Goal: Information Seeking & Learning: Learn about a topic

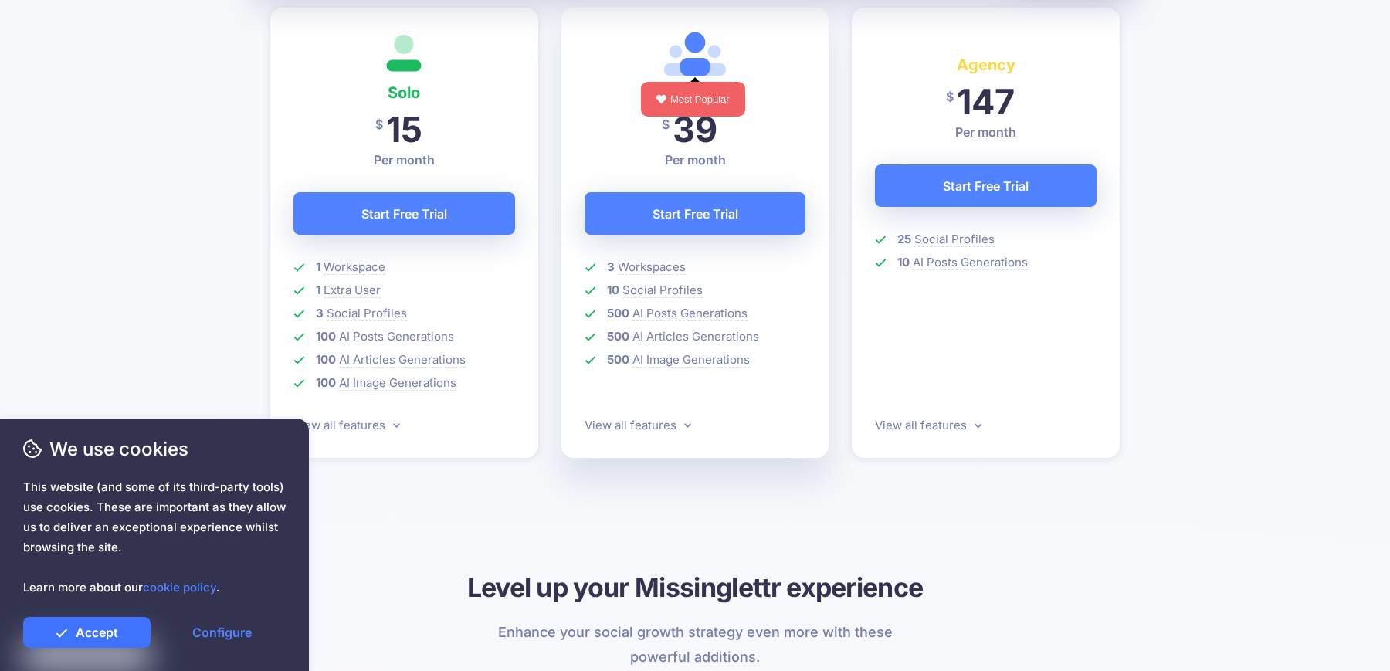
scroll to position [522, 0]
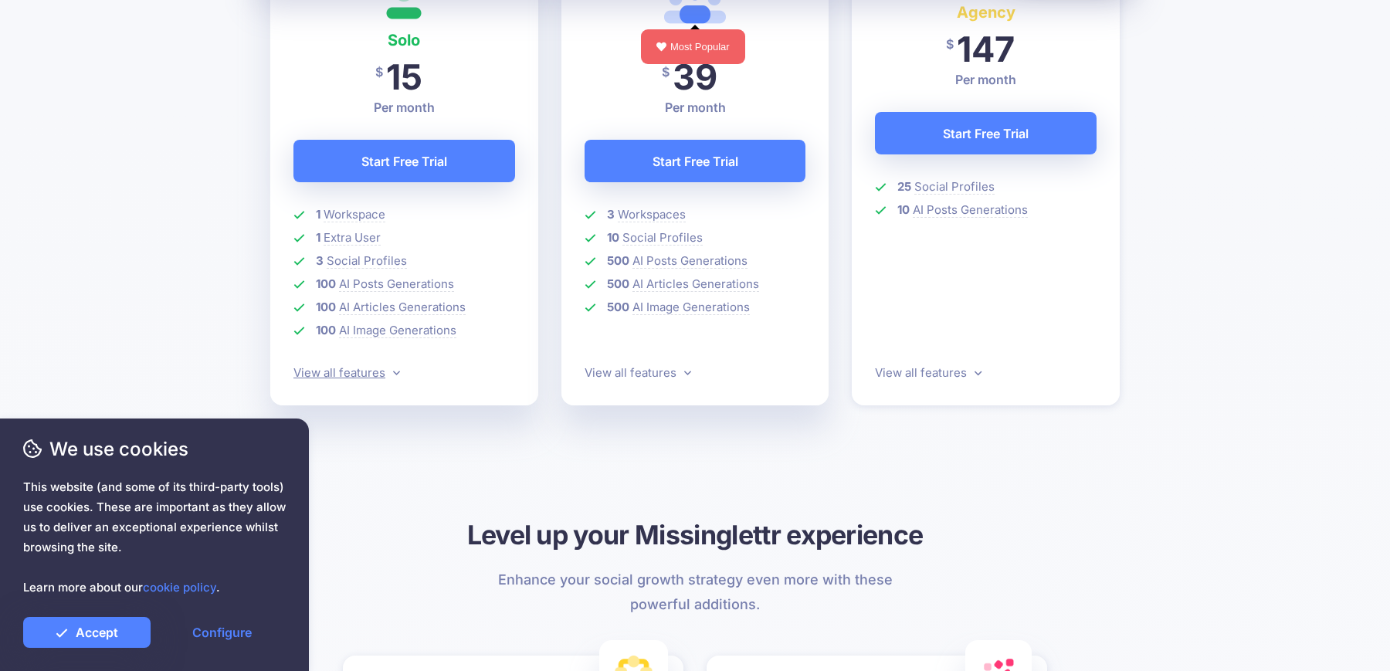
click at [363, 376] on link "View all features" at bounding box center [347, 372] width 107 height 15
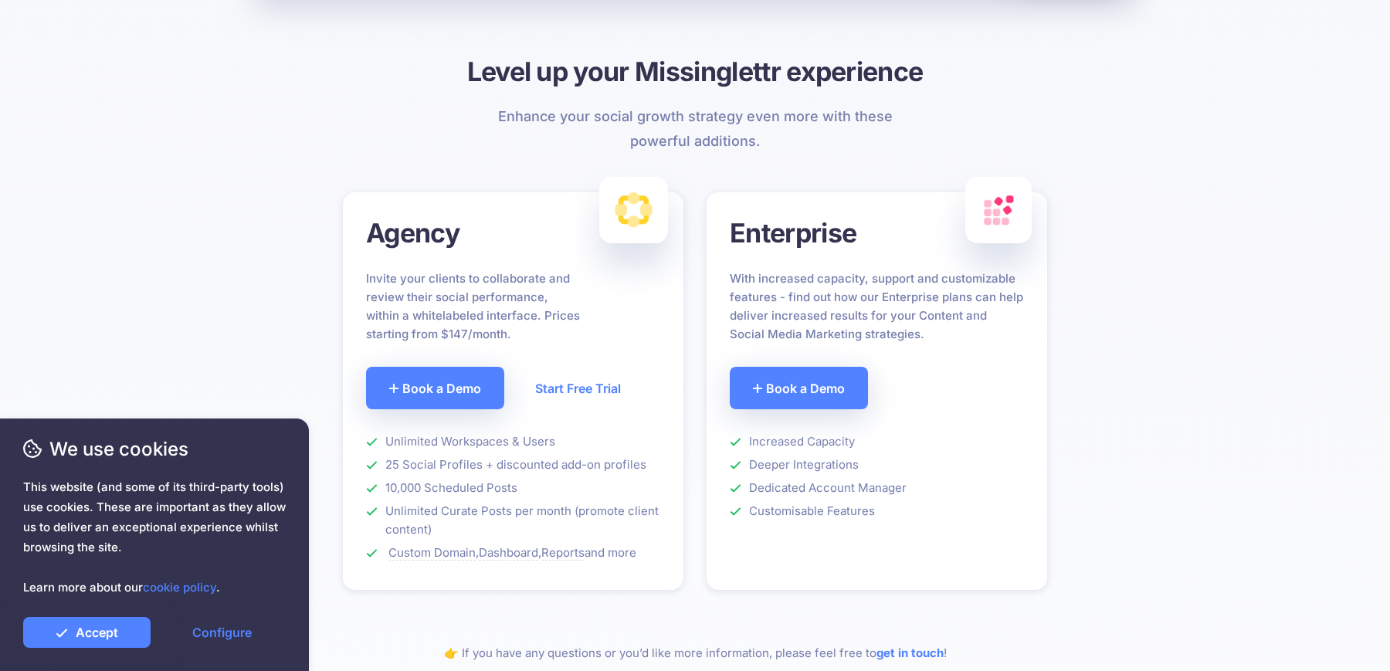
scroll to position [2208, 0]
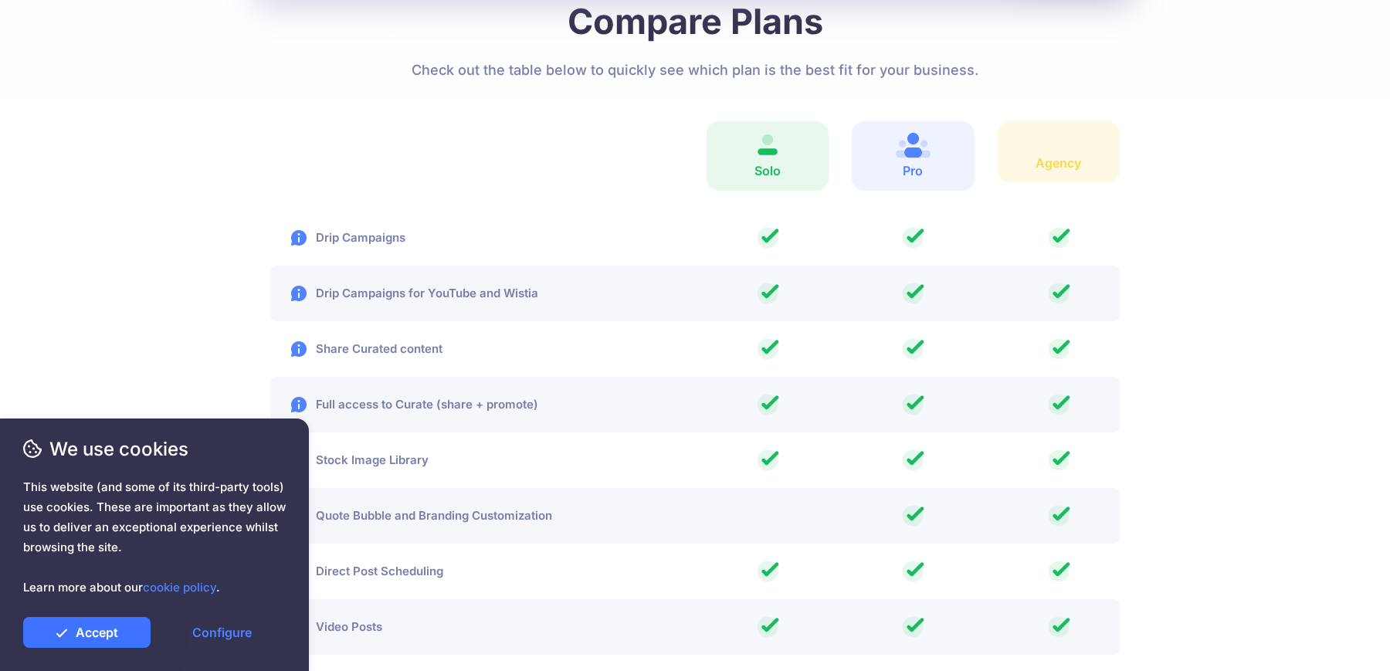
click at [118, 632] on link "Accept" at bounding box center [86, 632] width 127 height 31
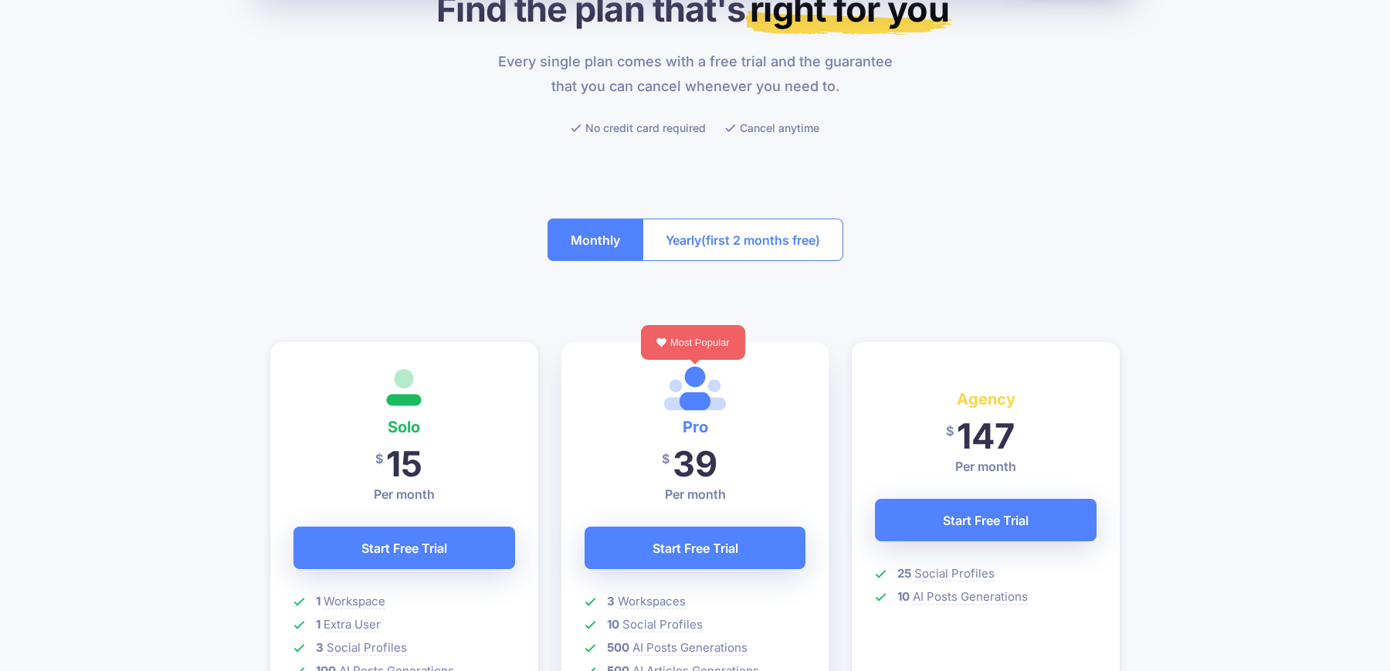
scroll to position [0, 0]
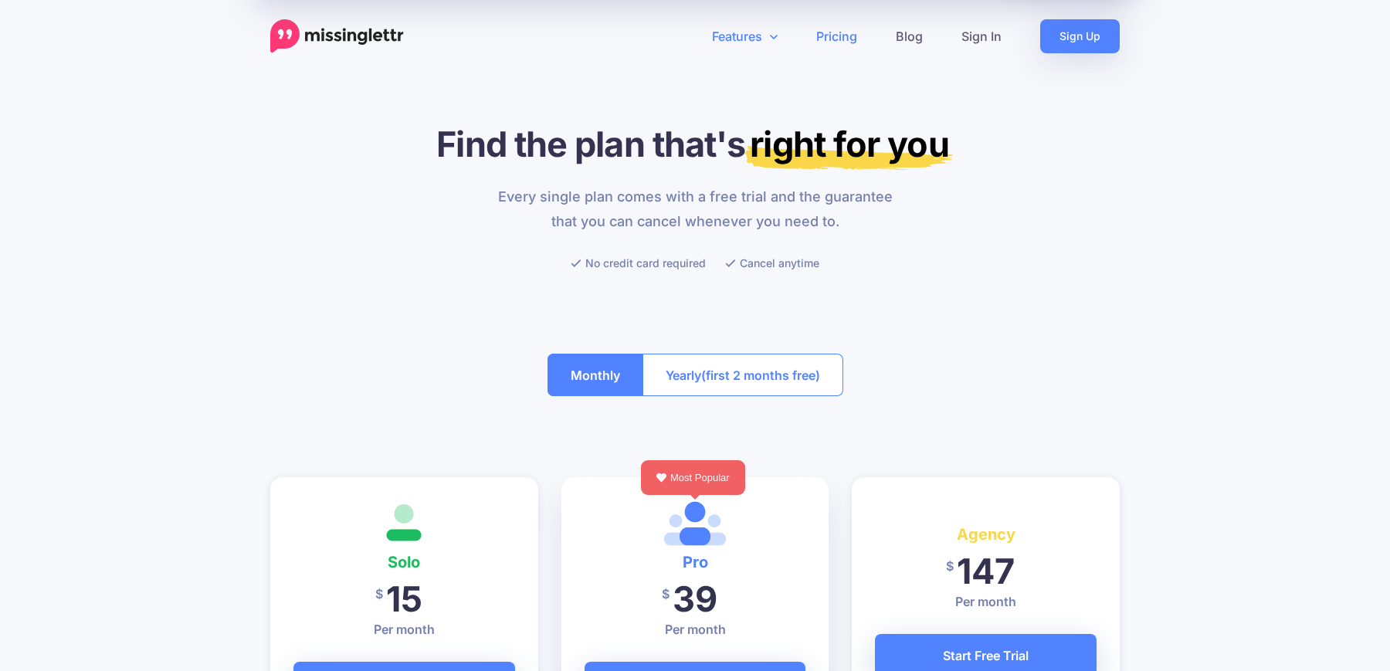
click at [766, 41] on link "Features" at bounding box center [745, 36] width 104 height 34
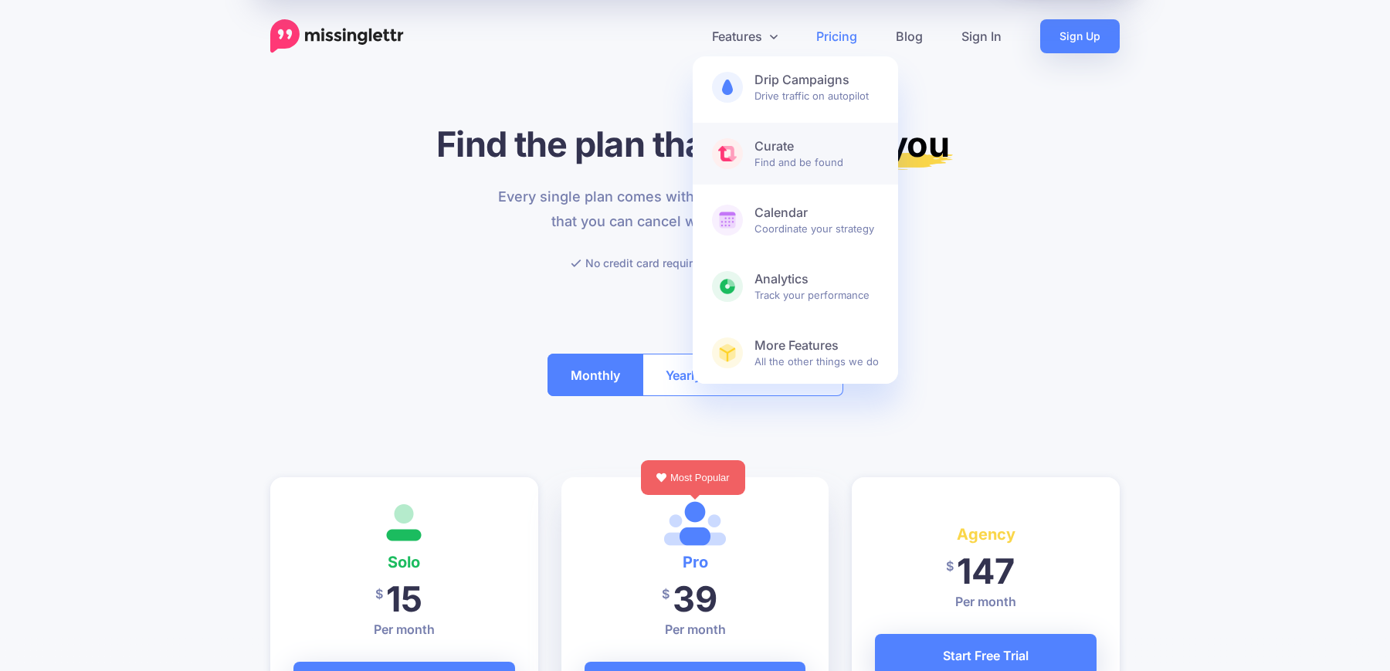
click at [796, 150] on b "Curate" at bounding box center [817, 146] width 124 height 16
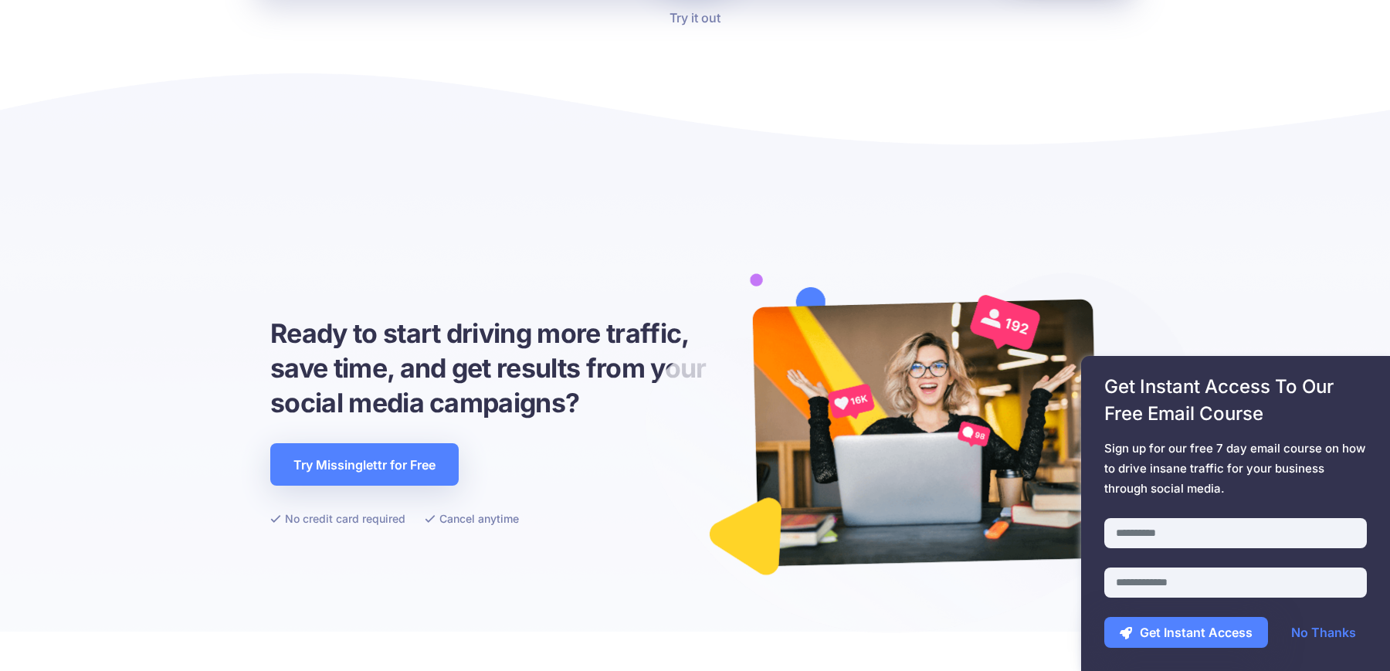
scroll to position [4936, 0]
